Goal: Book appointment/travel/reservation

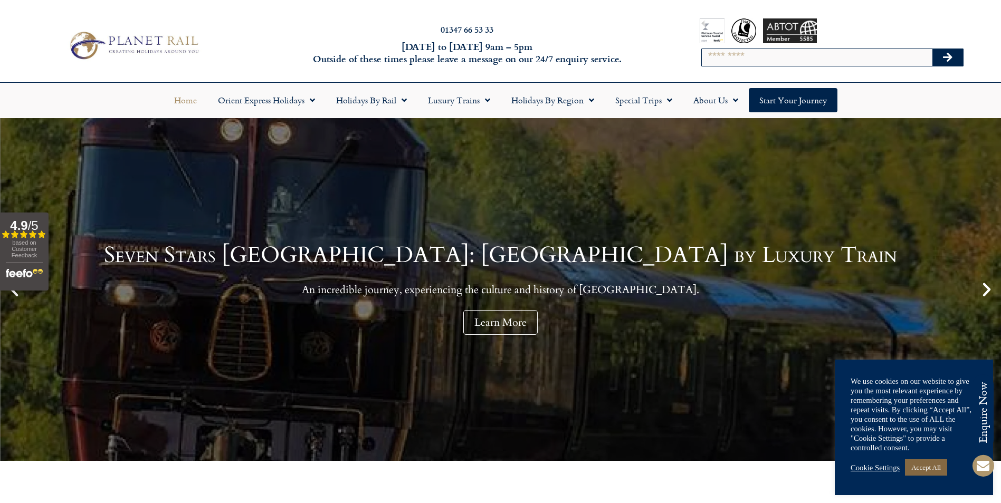
click at [922, 467] on link "Accept All" at bounding box center [926, 468] width 42 height 16
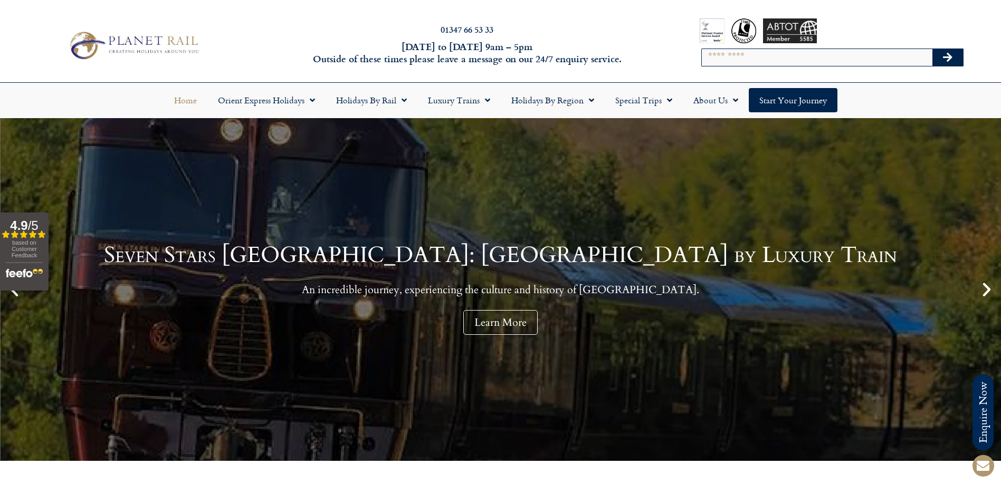
click at [981, 291] on icon "Next slide" at bounding box center [987, 290] width 18 height 18
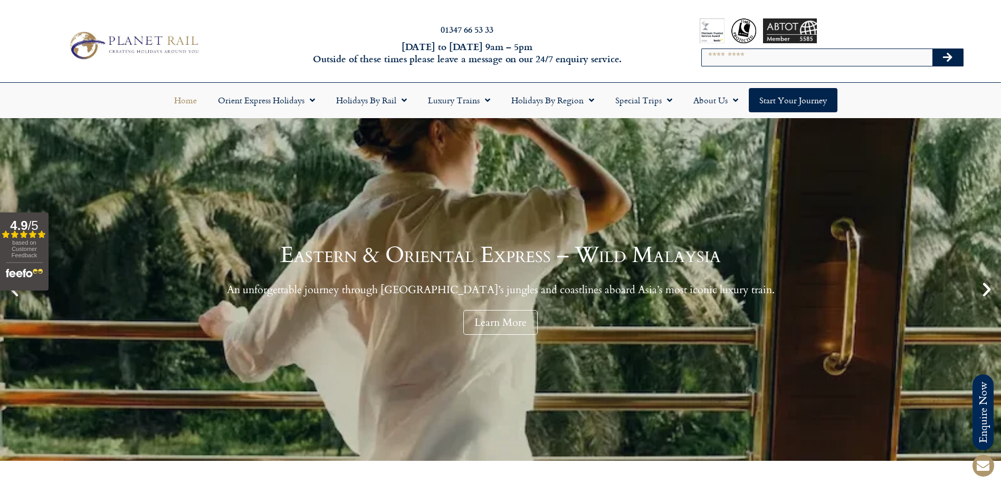
click at [981, 291] on icon "Next slide" at bounding box center [987, 290] width 18 height 18
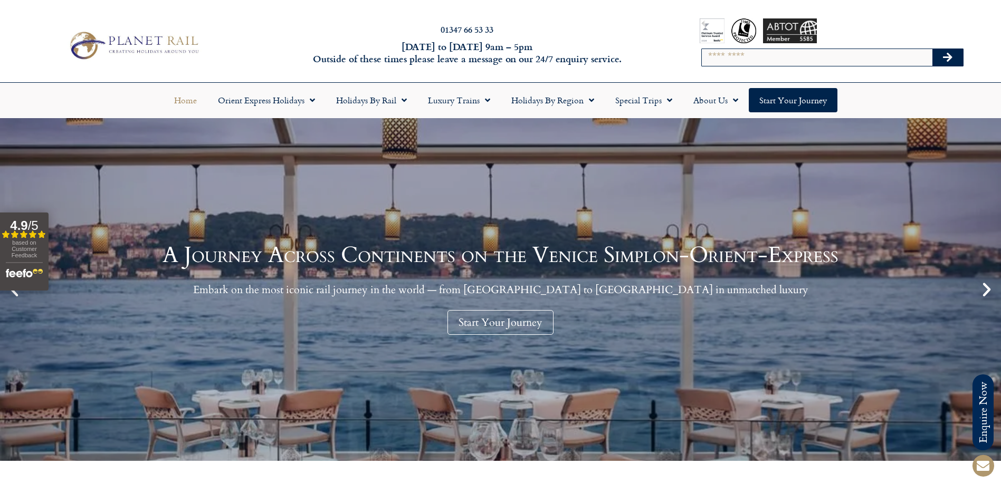
click at [18, 299] on icon "Previous slide" at bounding box center [14, 290] width 18 height 18
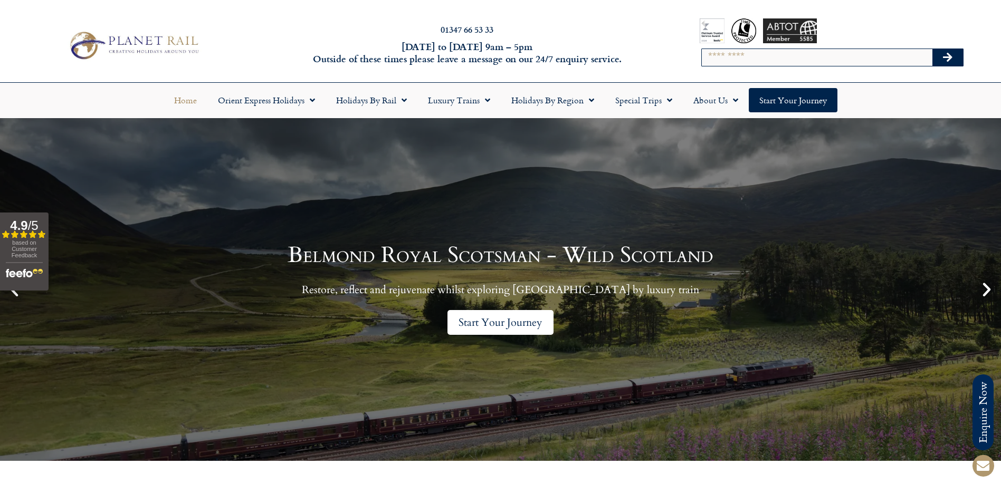
click at [495, 324] on link "Start Your Journey" at bounding box center [501, 322] width 106 height 25
